Goal: Transaction & Acquisition: Purchase product/service

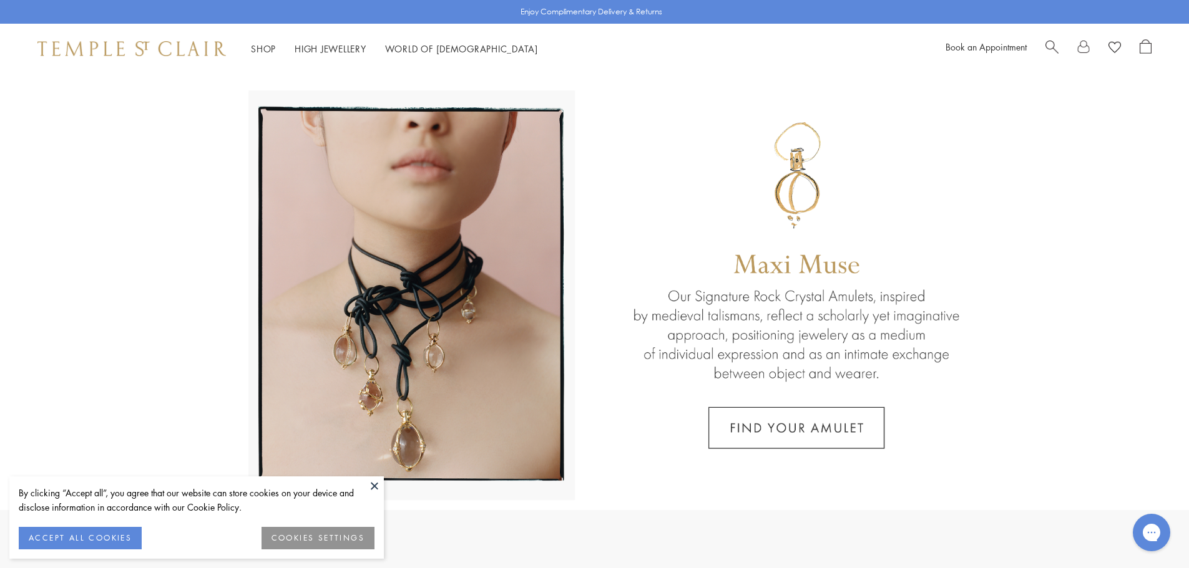
scroll to position [666, 0]
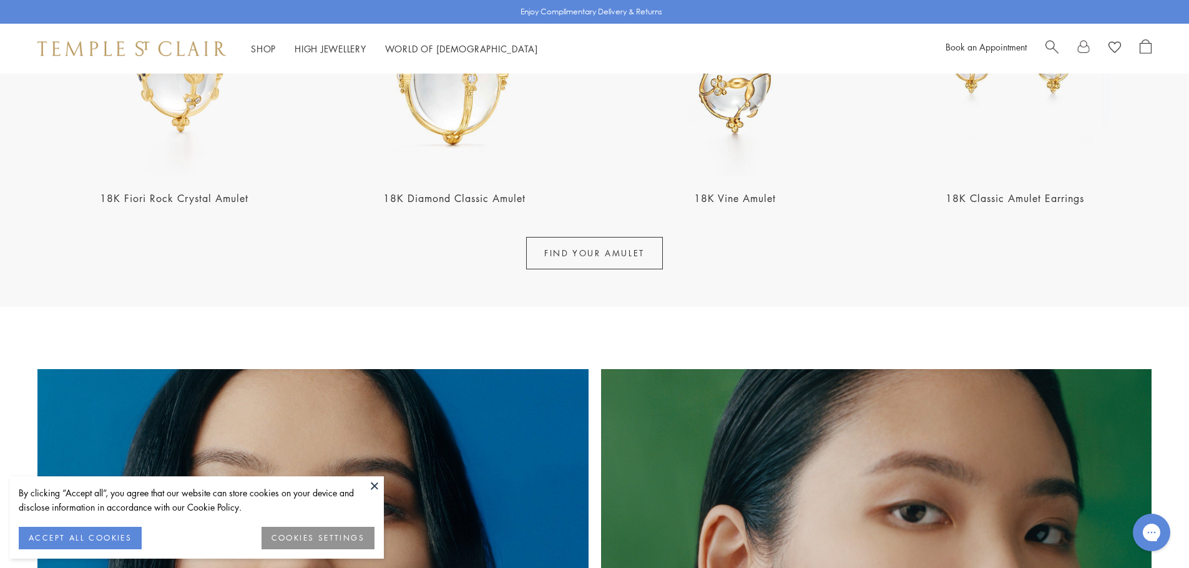
click at [378, 485] on button at bounding box center [374, 486] width 19 height 19
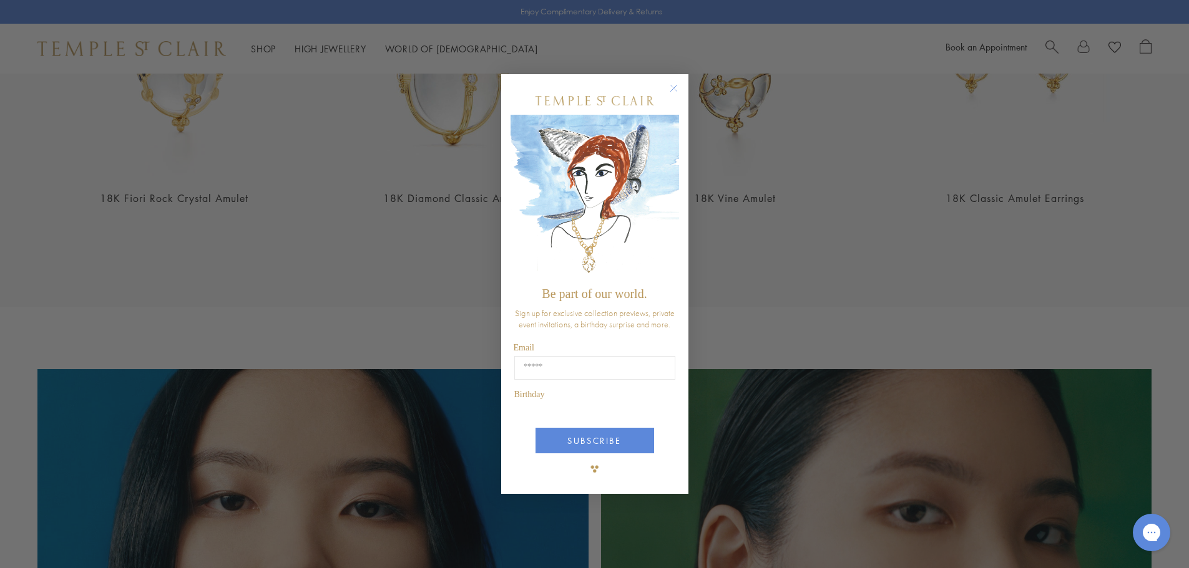
scroll to position [499, 0]
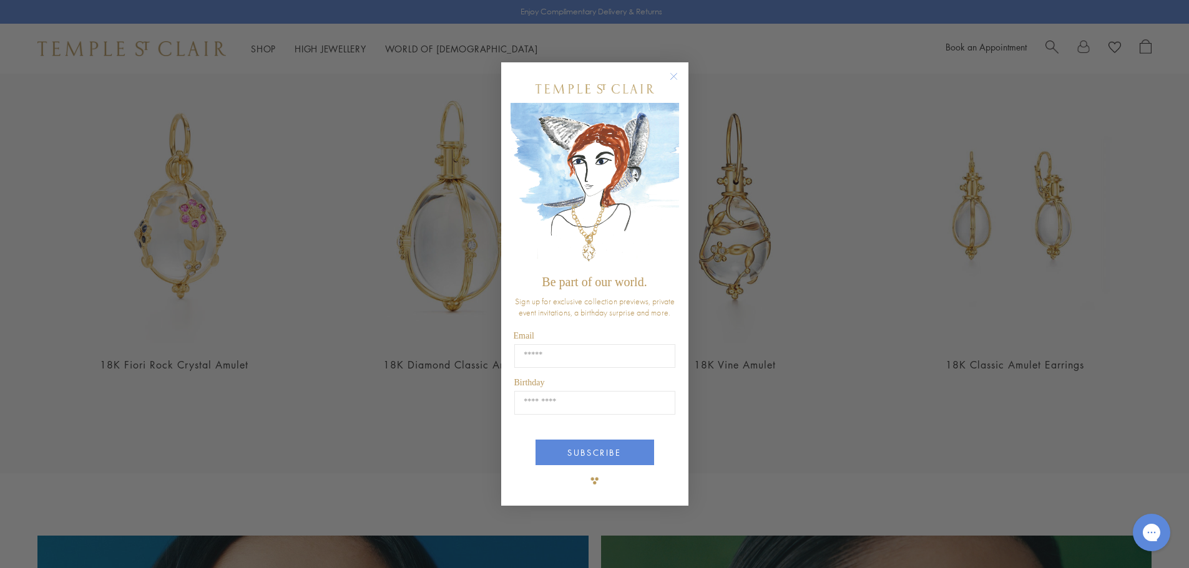
click at [673, 80] on circle "Close dialog" at bounding box center [673, 76] width 15 height 15
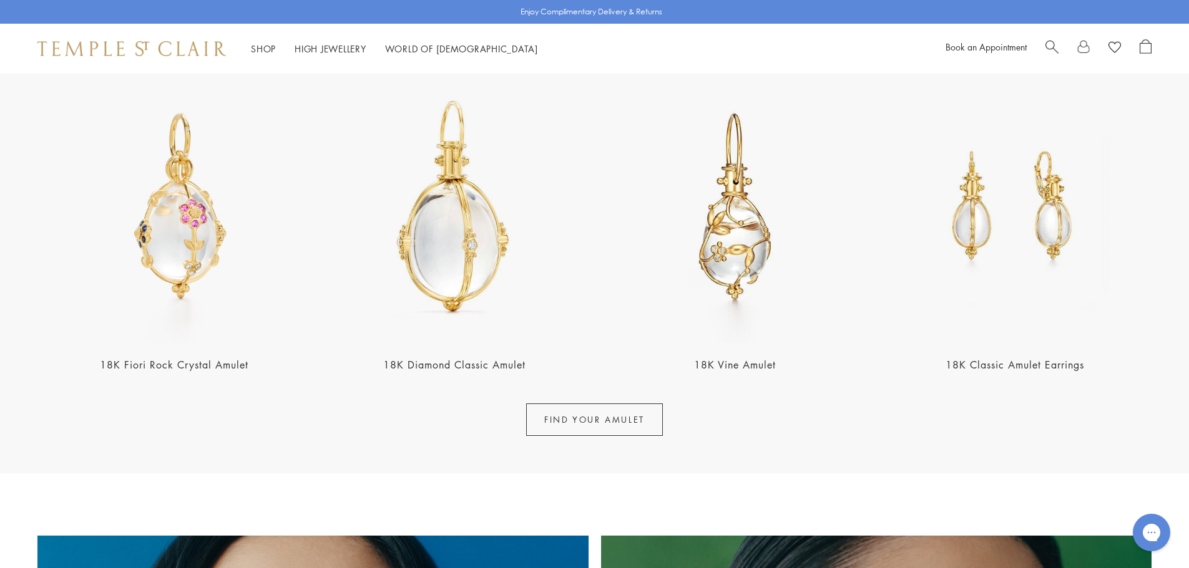
scroll to position [0, 0]
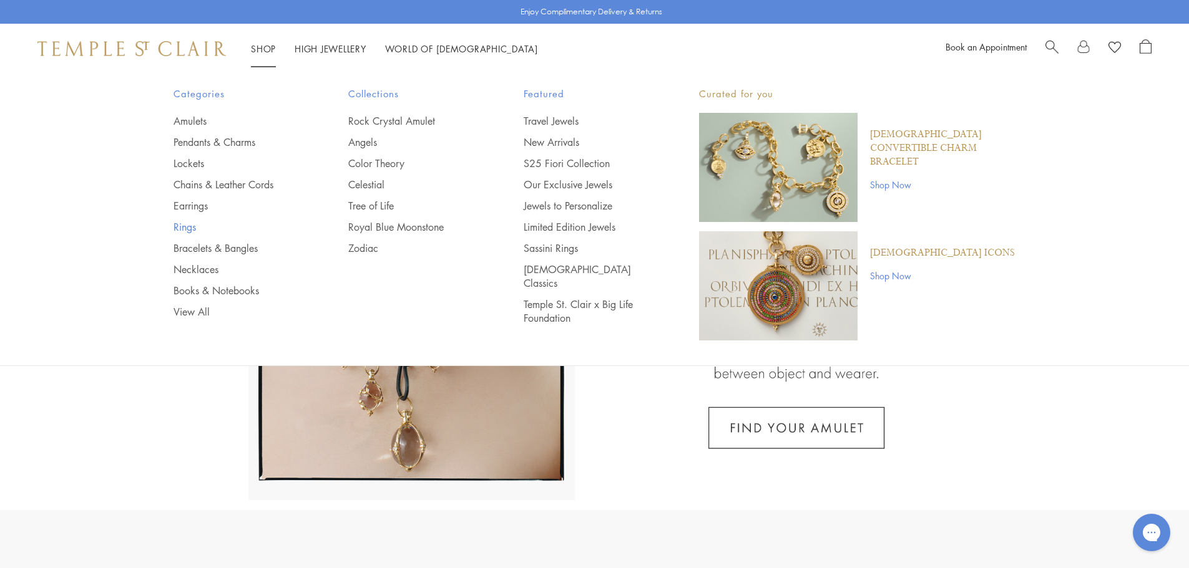
click at [189, 226] on link "Rings" at bounding box center [235, 227] width 125 height 14
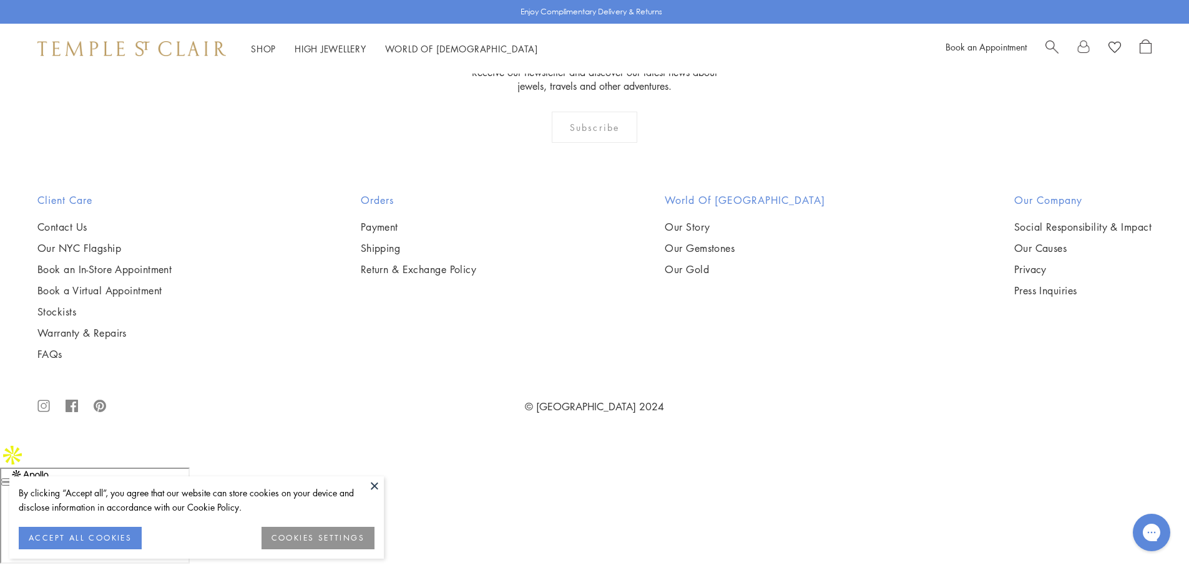
scroll to position [4991, 0]
click at [0, 0] on img at bounding box center [0, 0] width 0 height 0
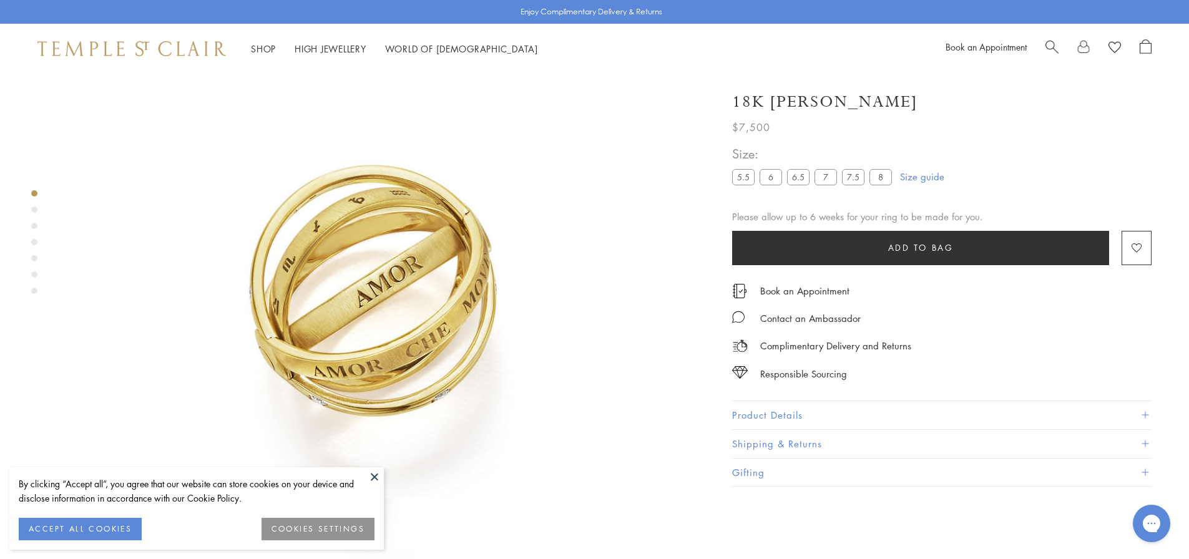
scroll to position [74, 0]
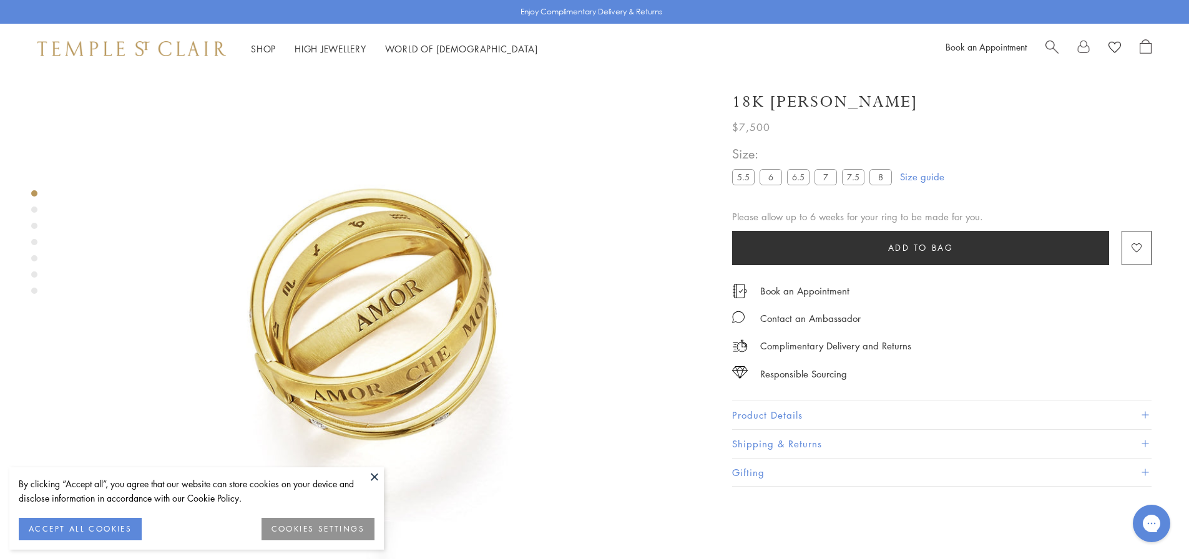
click at [36, 210] on div "Product gallery navigation" at bounding box center [34, 210] width 6 height 6
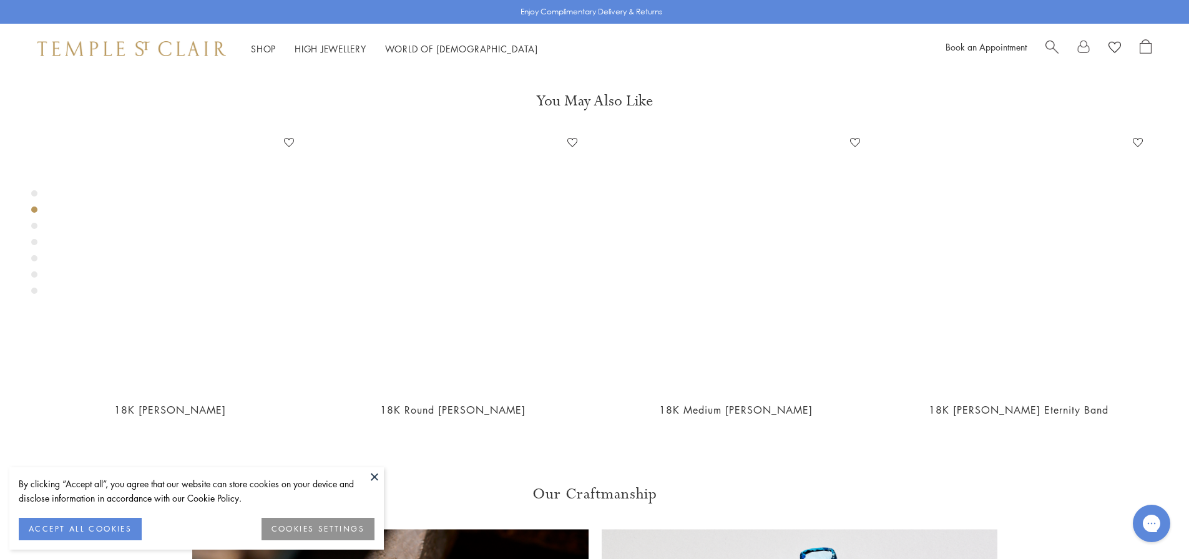
click at [34, 223] on div "Product gallery navigation" at bounding box center [34, 226] width 6 height 6
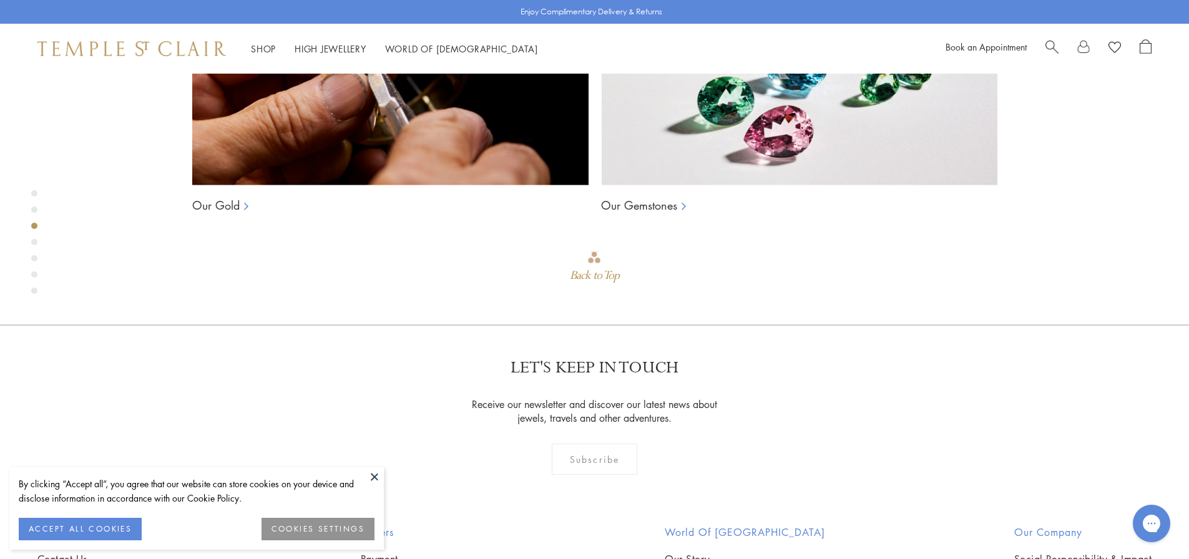
scroll to position [1303, 0]
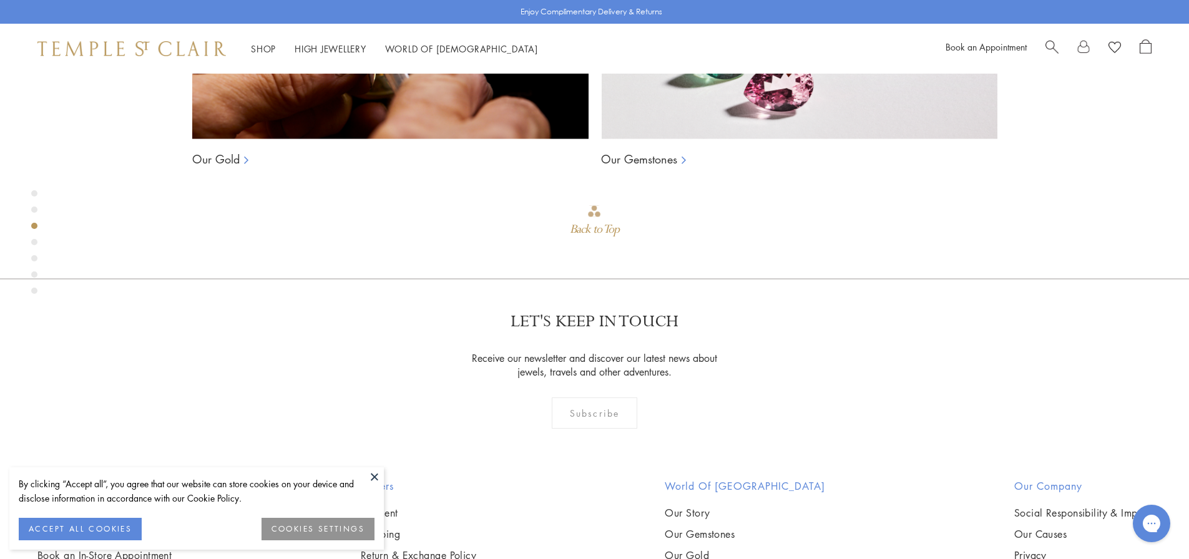
click at [33, 244] on div "Product gallery navigation" at bounding box center [34, 242] width 6 height 6
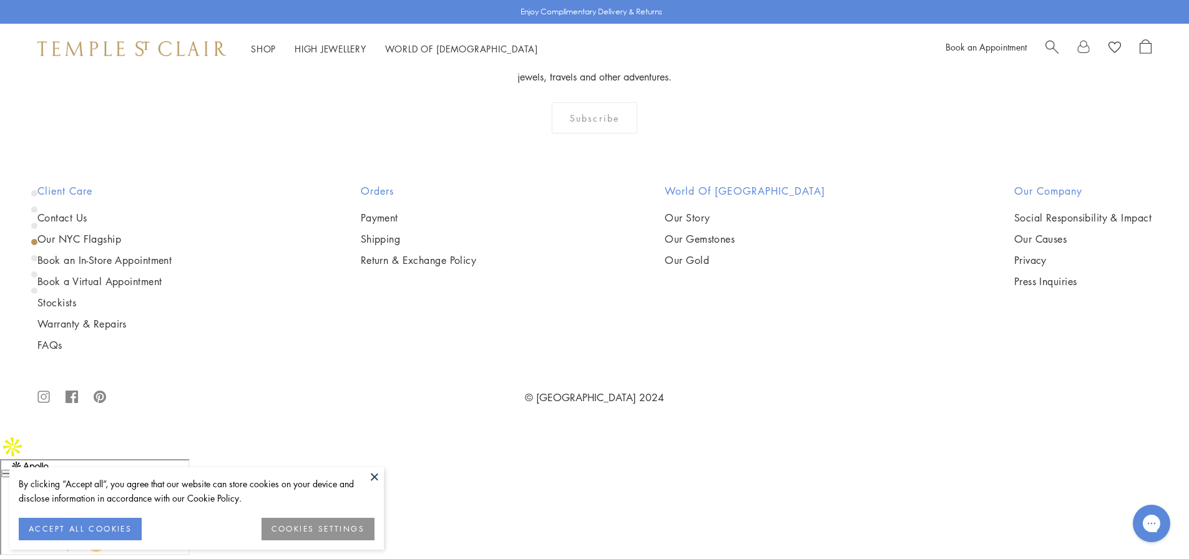
scroll to position [1942, 0]
click at [34, 253] on div "Product gallery navigation" at bounding box center [34, 245] width 6 height 117
click at [34, 260] on div "Product gallery navigation" at bounding box center [34, 258] width 6 height 6
click at [34, 283] on div "Product gallery navigation" at bounding box center [34, 245] width 6 height 117
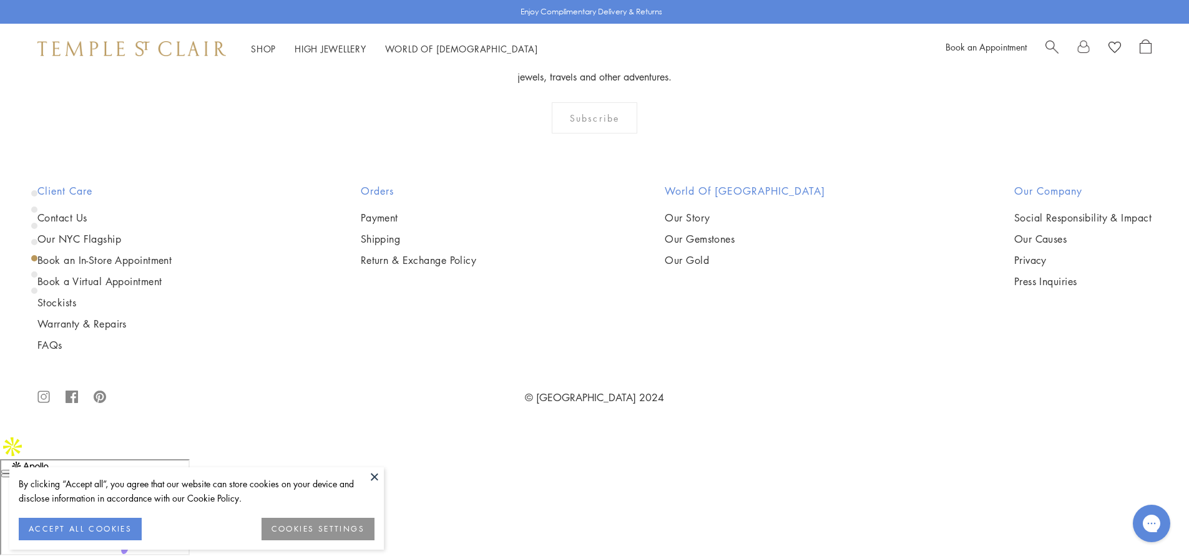
scroll to position [2748, 0]
click at [33, 277] on div "Product gallery navigation" at bounding box center [34, 274] width 6 height 6
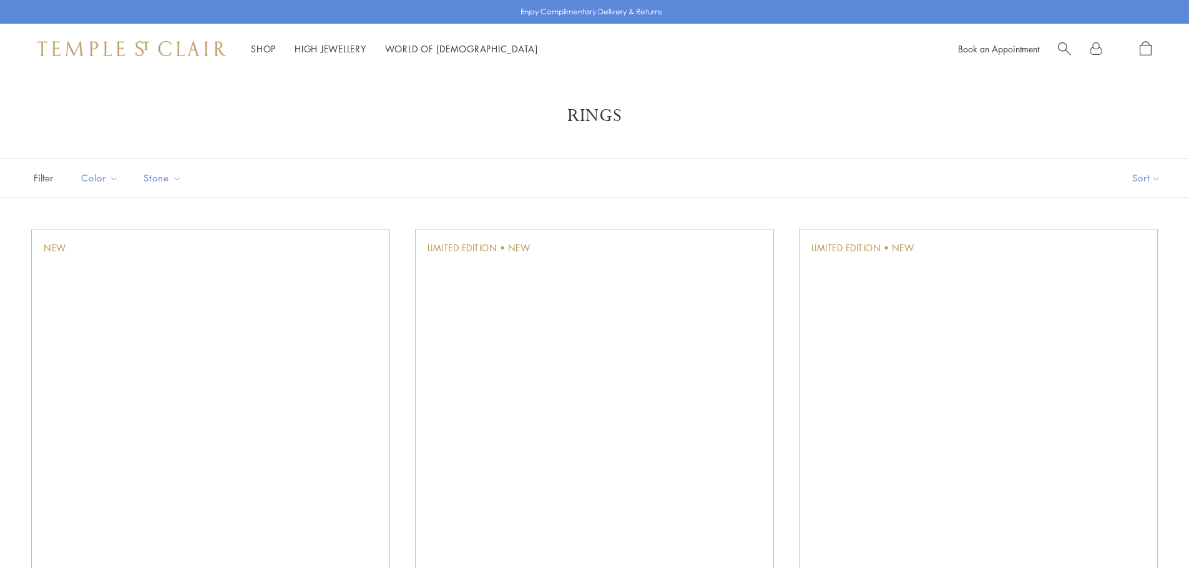
click at [0, 0] on img at bounding box center [0, 0] width 0 height 0
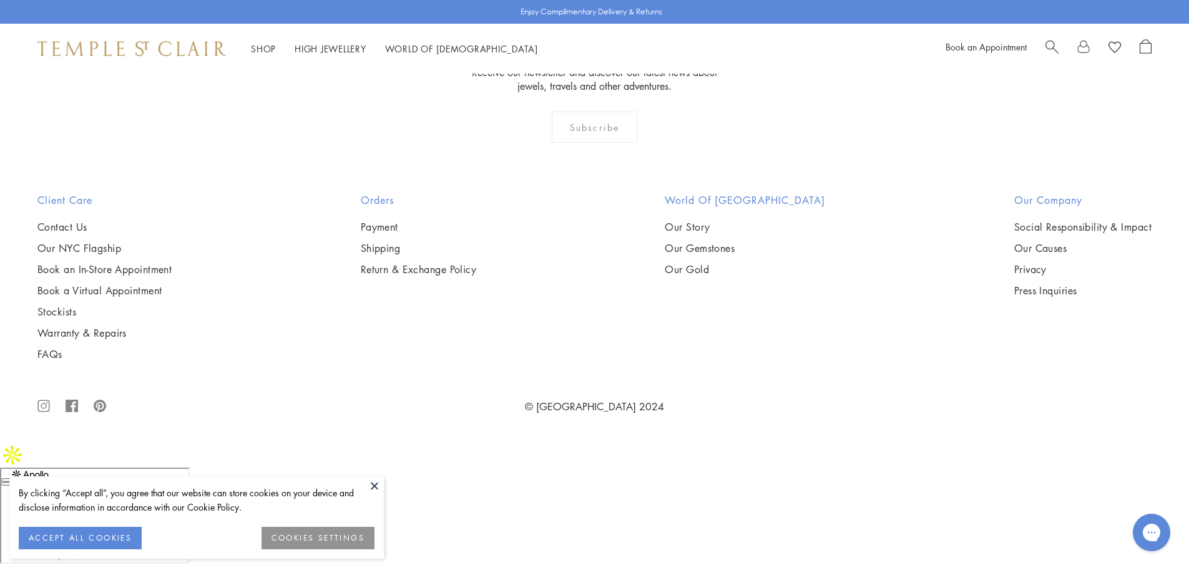
scroll to position [6941, 0]
